Goal: Information Seeking & Learning: Check status

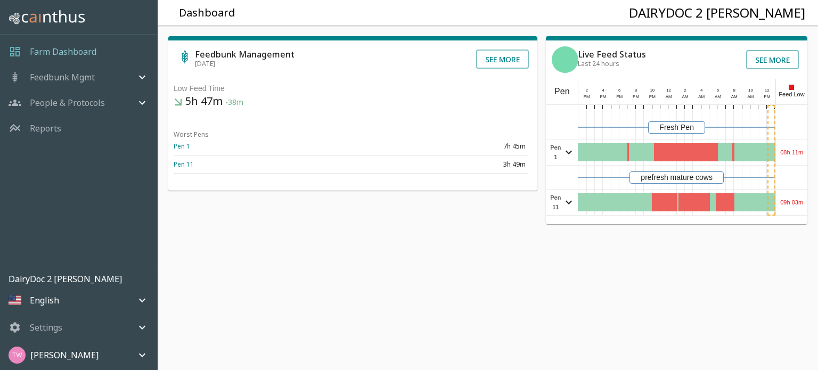
click at [105, 75] on div "Feedbunk Mgmt" at bounding box center [72, 77] width 127 height 13
click at [51, 123] on link "Pen Summary" at bounding box center [78, 117] width 157 height 18
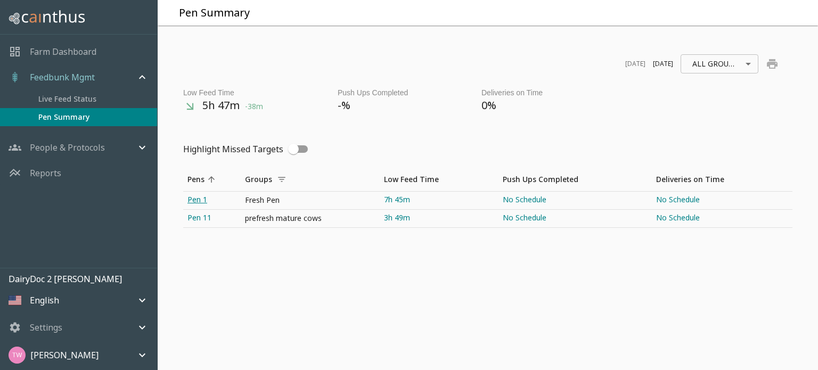
click at [193, 199] on link "Pen 1" at bounding box center [212, 201] width 58 height 18
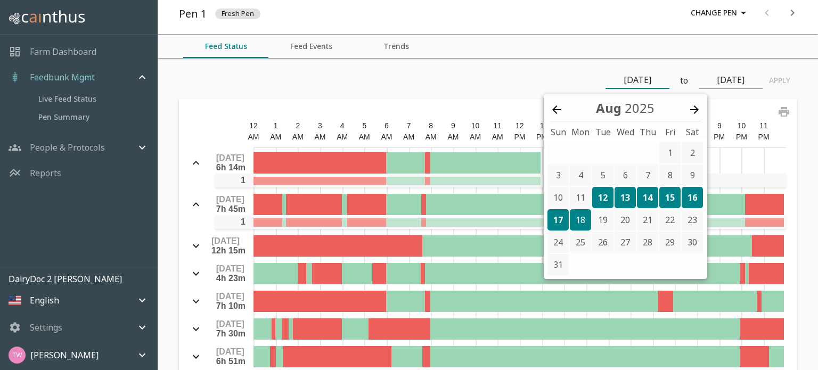
click at [634, 75] on input "[DATE]" at bounding box center [638, 80] width 64 height 17
click at [555, 115] on icon at bounding box center [556, 109] width 13 height 13
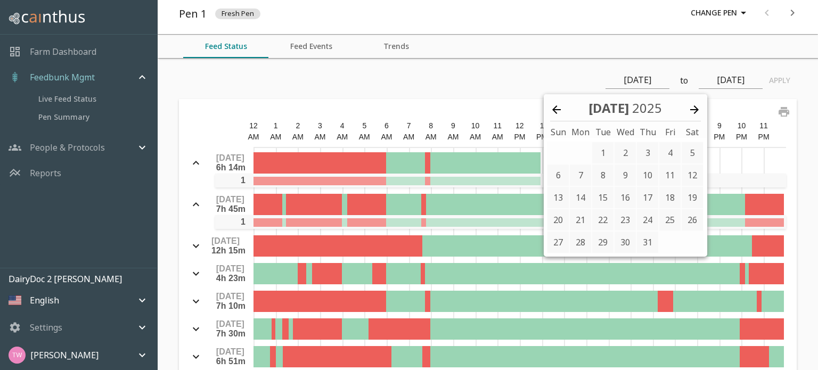
click at [555, 113] on icon at bounding box center [556, 109] width 13 height 13
click at [694, 110] on icon at bounding box center [694, 109] width 13 height 13
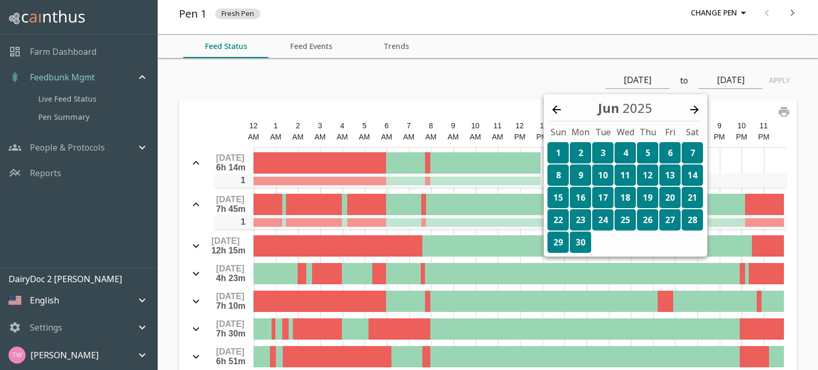
click at [551, 157] on div "1" at bounding box center [558, 152] width 21 height 21
type input "[DATE]"
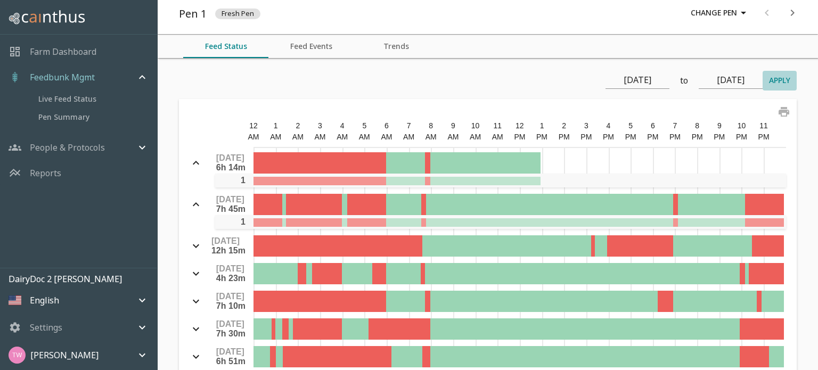
click at [778, 72] on button "Apply" at bounding box center [780, 81] width 34 height 20
click at [237, 49] on button "Feed Status" at bounding box center [225, 46] width 85 height 23
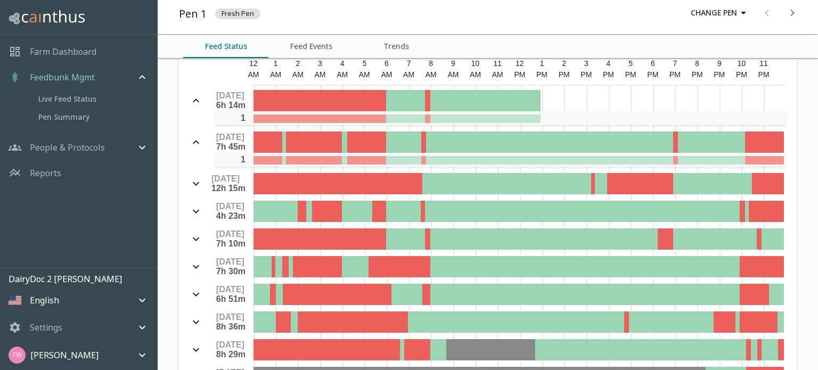
scroll to position [59, 0]
